Goal: Task Accomplishment & Management: Manage account settings

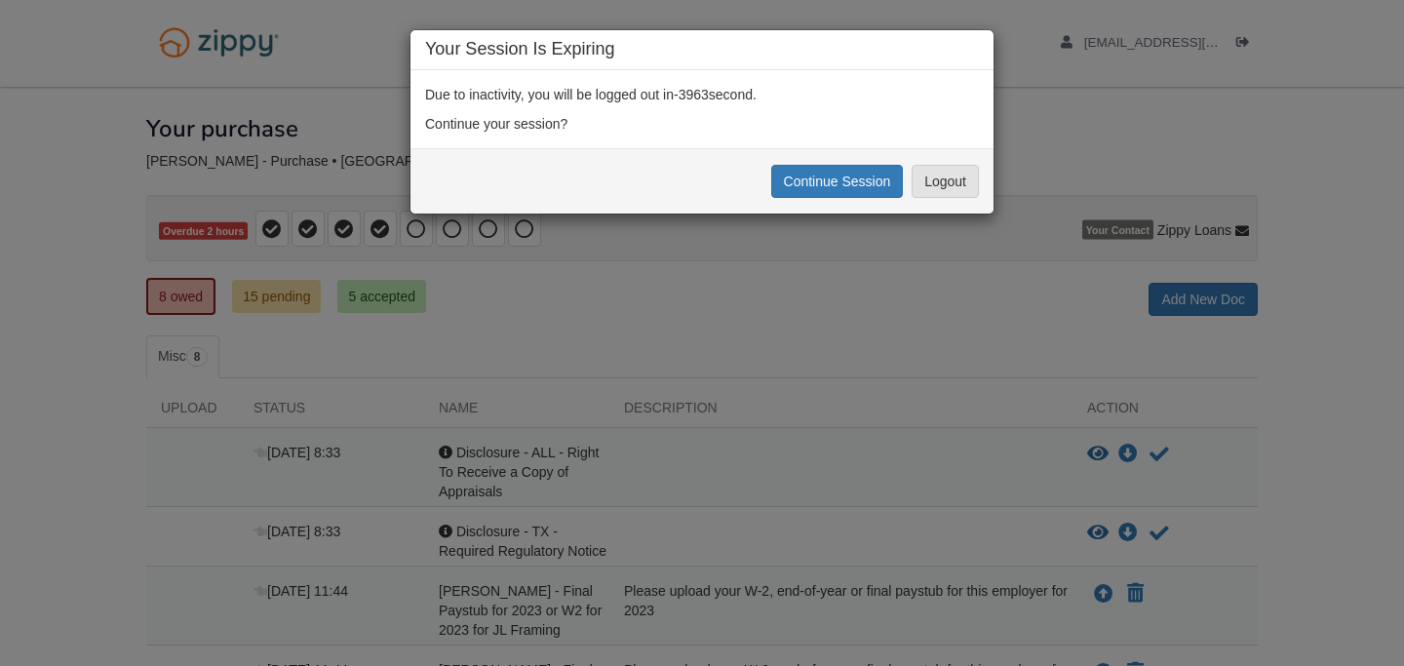
scroll to position [2, 0]
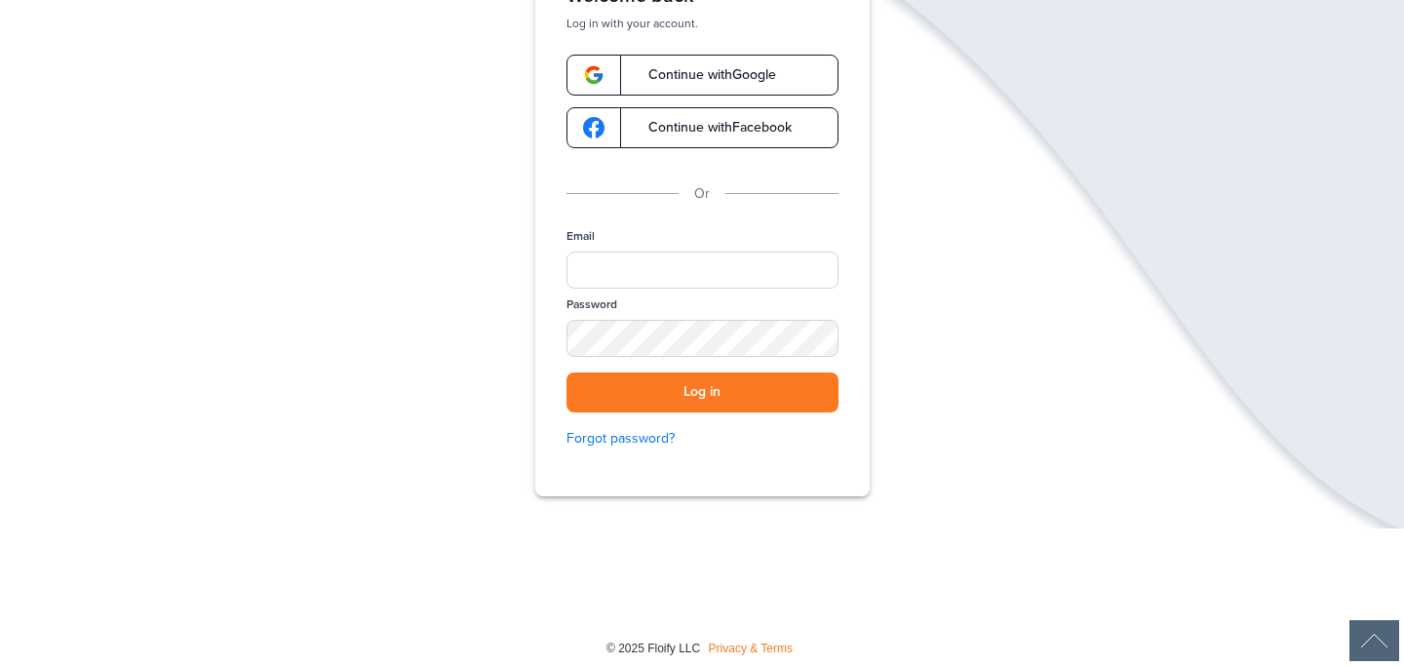
scroll to position [233, 0]
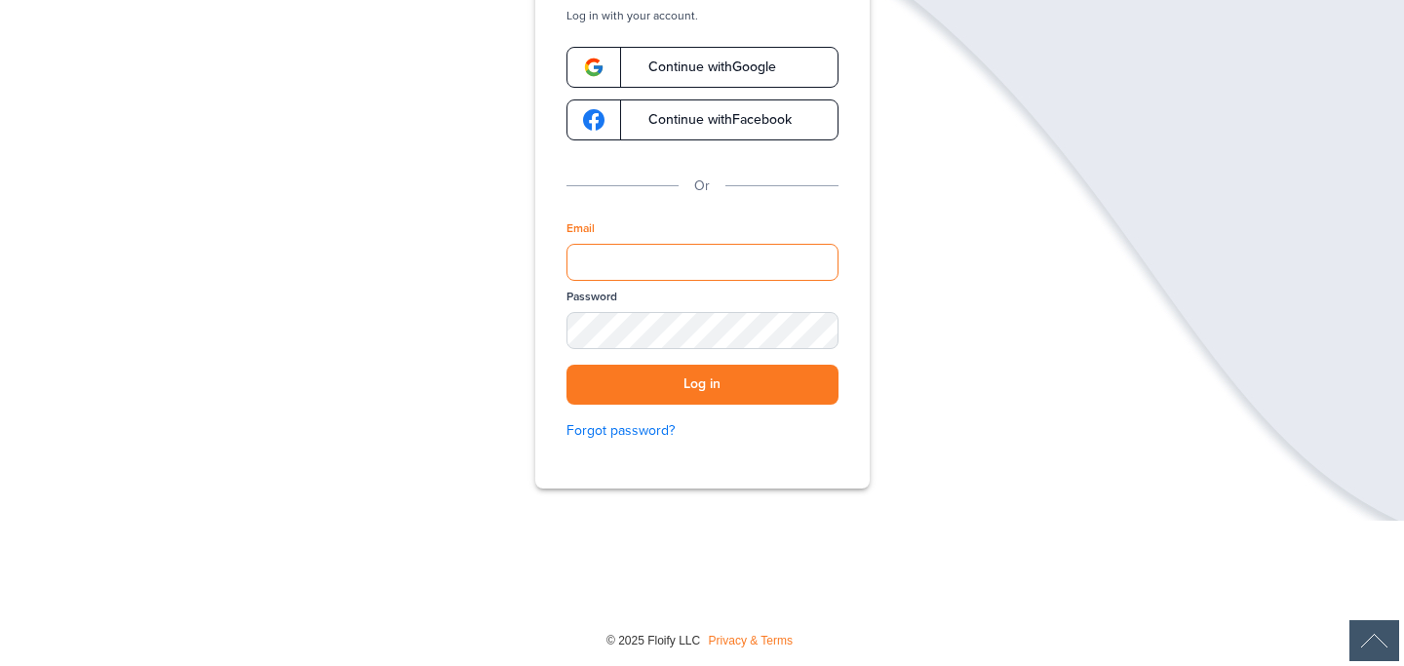
click at [626, 253] on input "Email" at bounding box center [702, 262] width 272 height 37
type input "*"
type input "**********"
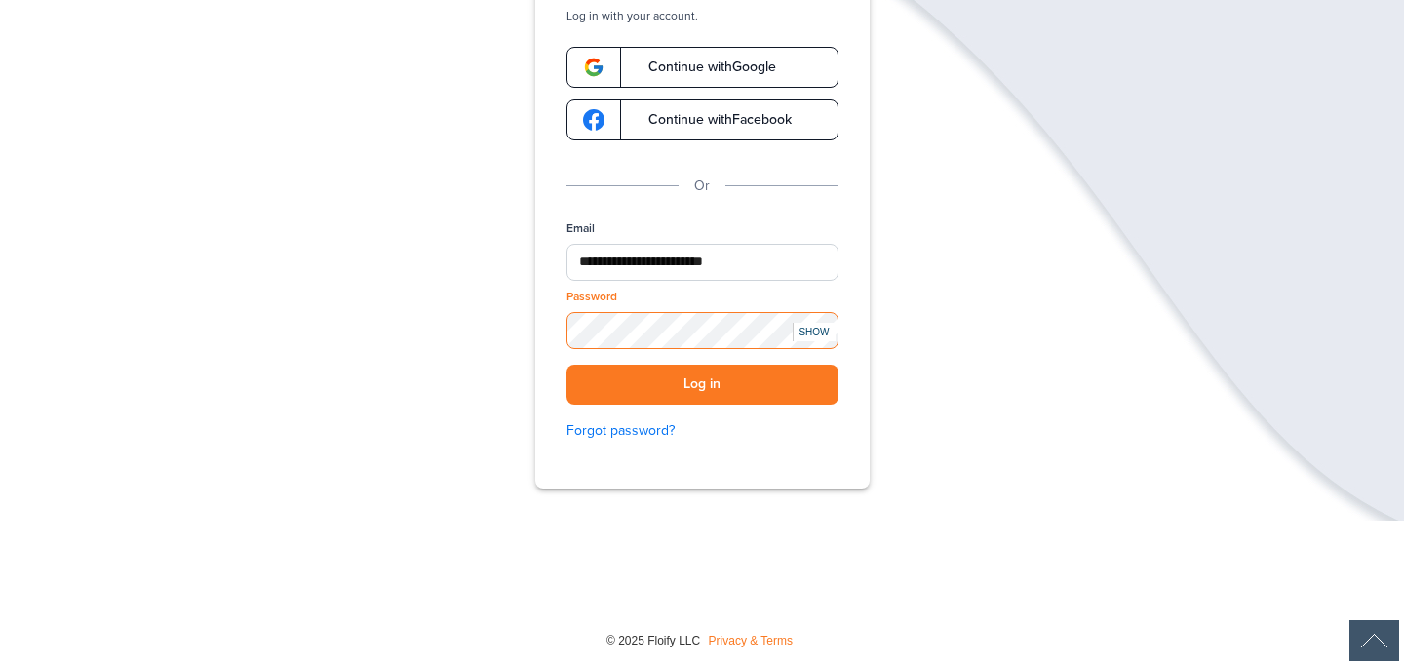
click at [566, 365] on button "Log in" at bounding box center [702, 385] width 272 height 40
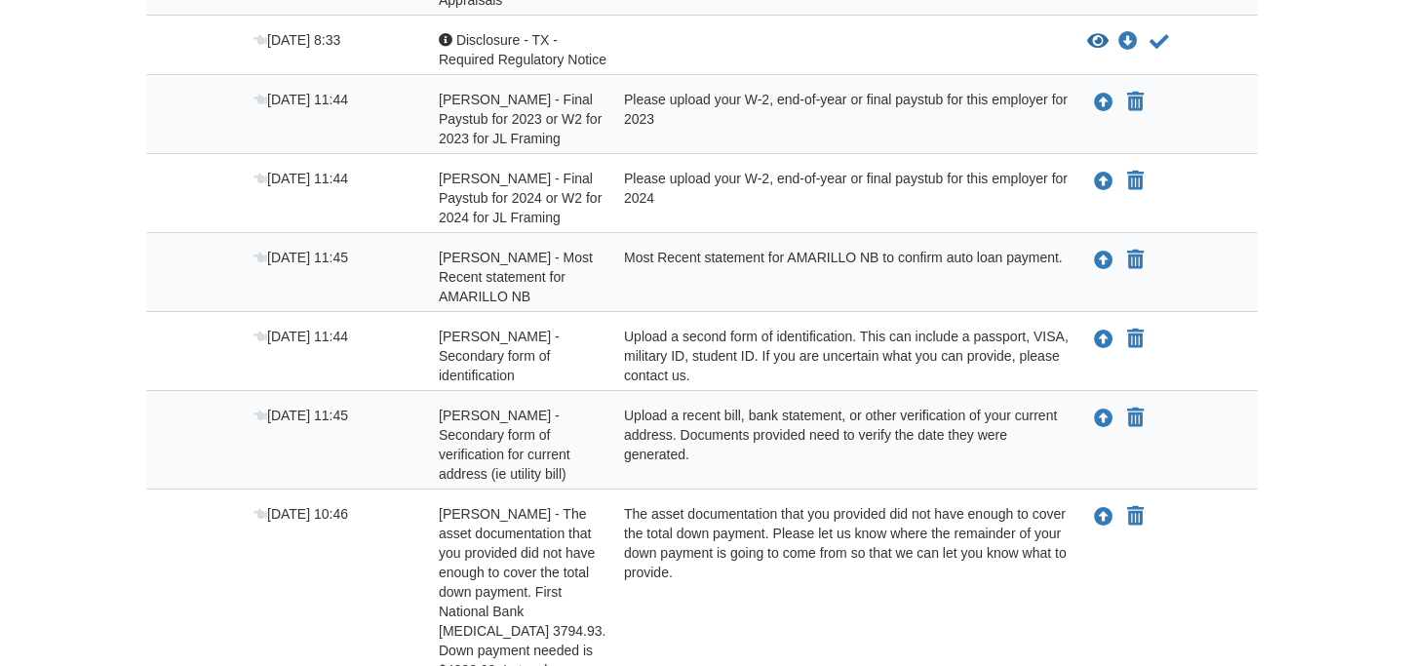
scroll to position [496, 0]
